Goal: Obtain resource: Download file/media

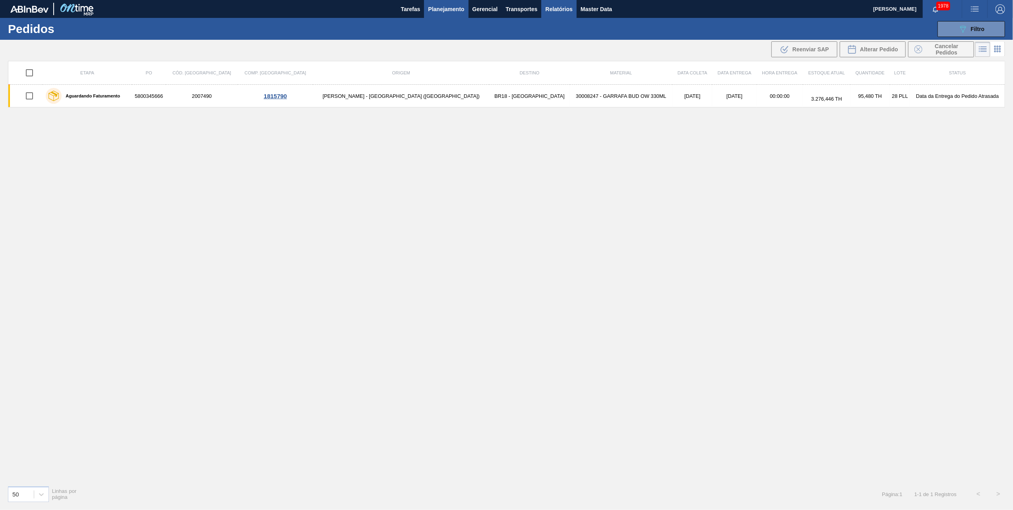
click at [551, 8] on span "Relatórios" at bounding box center [558, 9] width 27 height 10
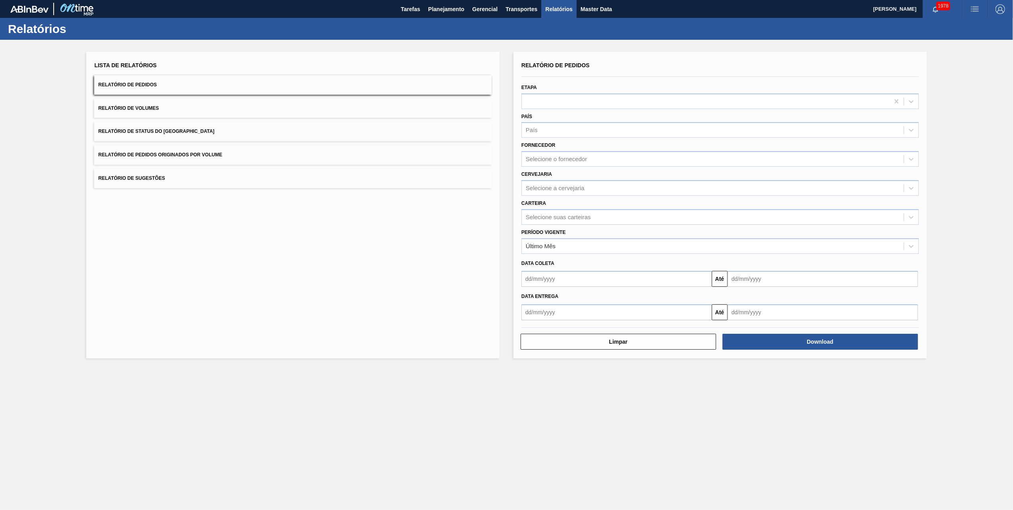
click at [232, 146] on button "Relatório de Pedidos Originados por Volume" at bounding box center [293, 154] width 398 height 19
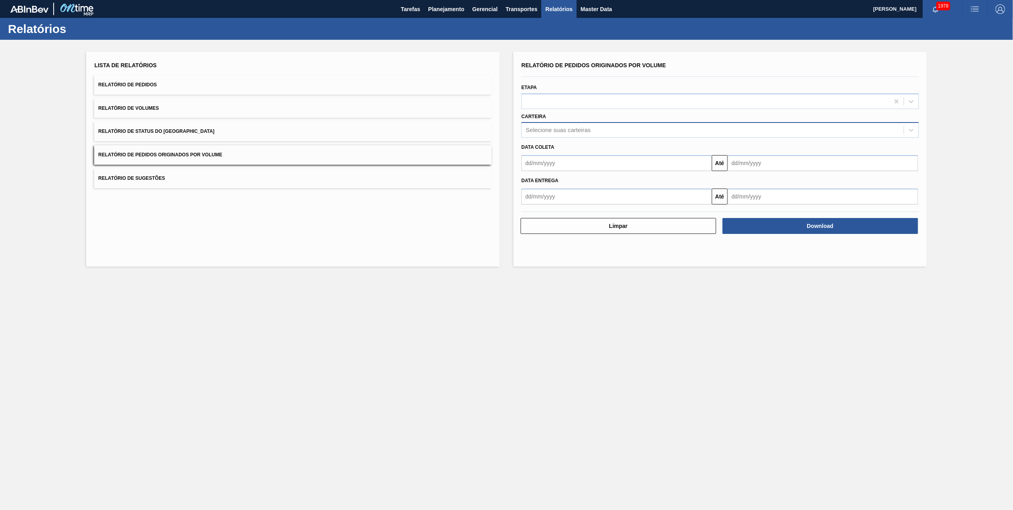
click at [579, 128] on div "Selecione suas carteiras" at bounding box center [558, 130] width 65 height 7
type input "VIDRO"
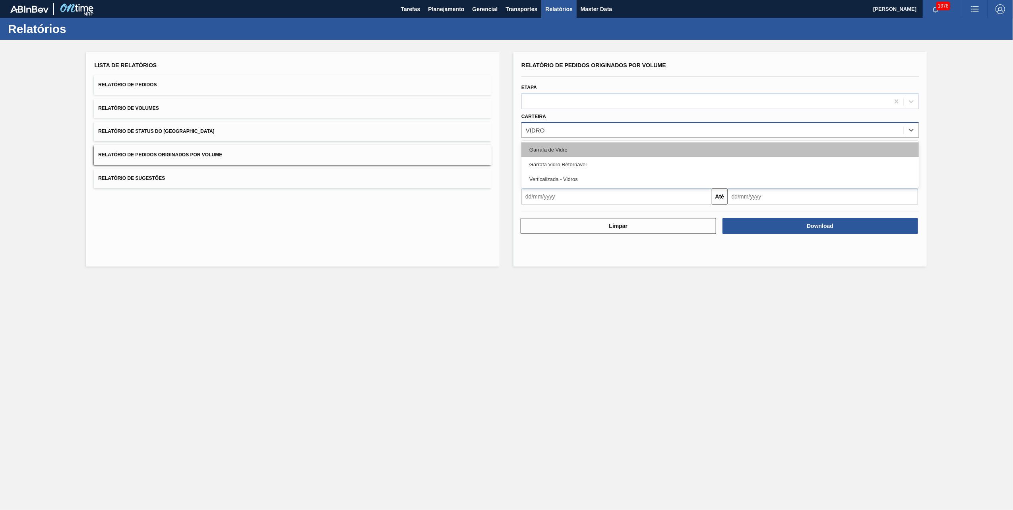
click at [562, 146] on div "Garrafa de Vidro" at bounding box center [721, 149] width 398 height 15
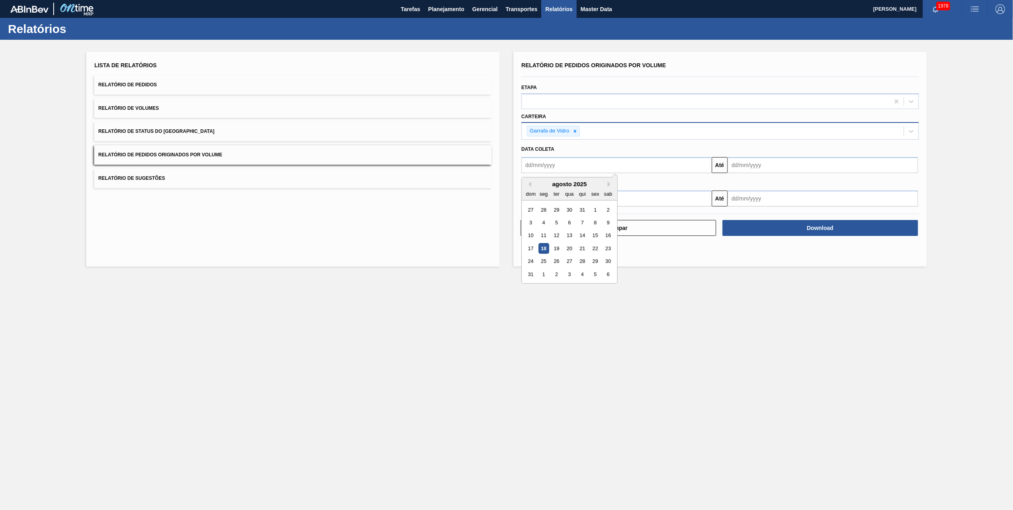
click at [562, 163] on input "text" at bounding box center [617, 165] width 190 height 16
click at [589, 210] on div "27 28 29 30 31 1 2" at bounding box center [569, 209] width 90 height 13
click at [593, 209] on div "1" at bounding box center [595, 209] width 11 height 11
type input "[DATE]"
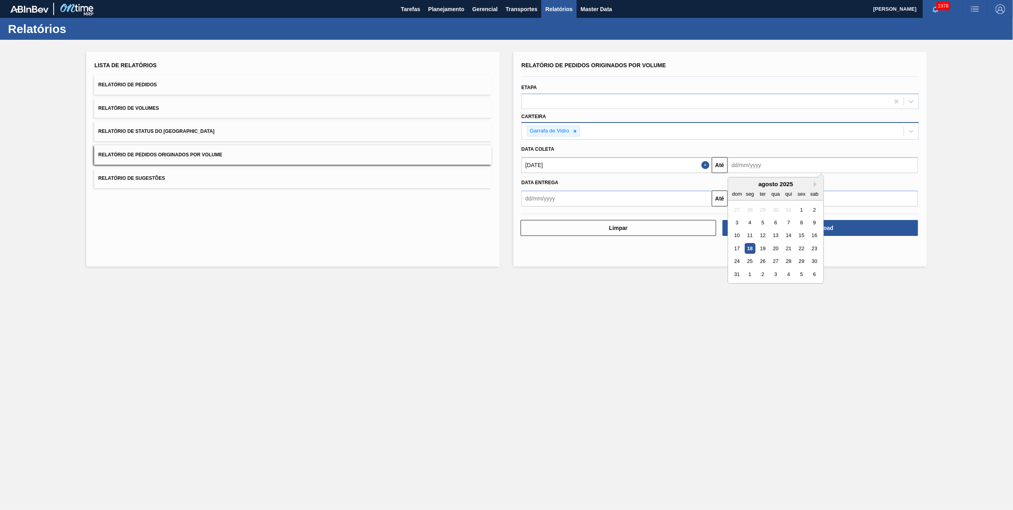
click at [752, 158] on input "text" at bounding box center [823, 165] width 190 height 16
click at [750, 169] on input "text" at bounding box center [823, 165] width 190 height 16
click at [764, 244] on div "19" at bounding box center [763, 248] width 11 height 11
type input "[DATE]"
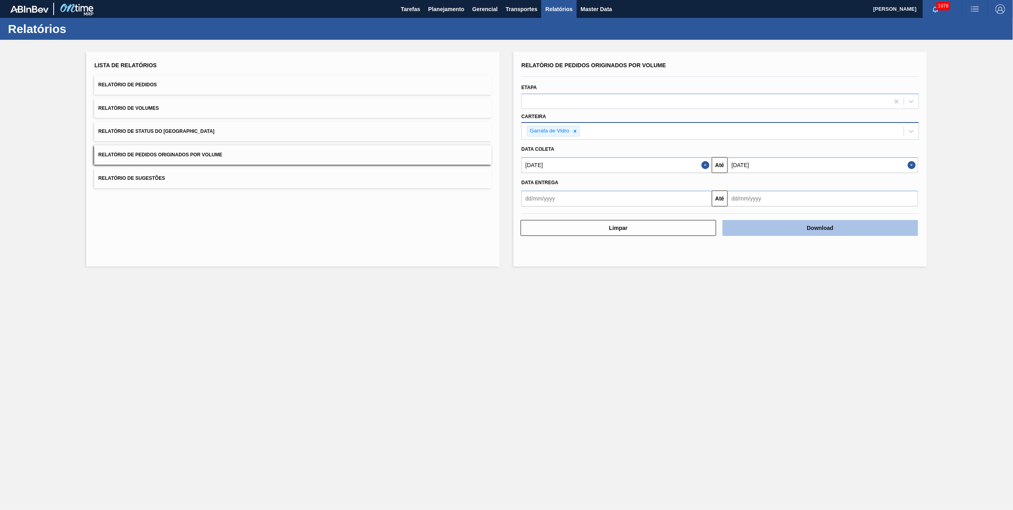
click at [793, 228] on button "Download" at bounding box center [821, 228] width 196 height 16
